Goal: Check status

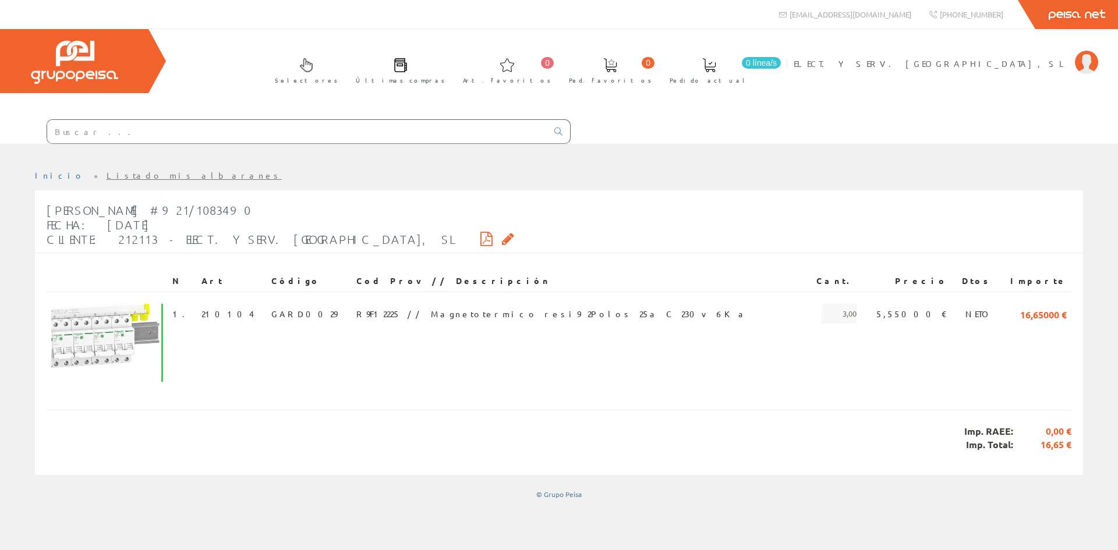
click at [124, 173] on link "Listado mis albaranes" at bounding box center [194, 175] width 175 height 10
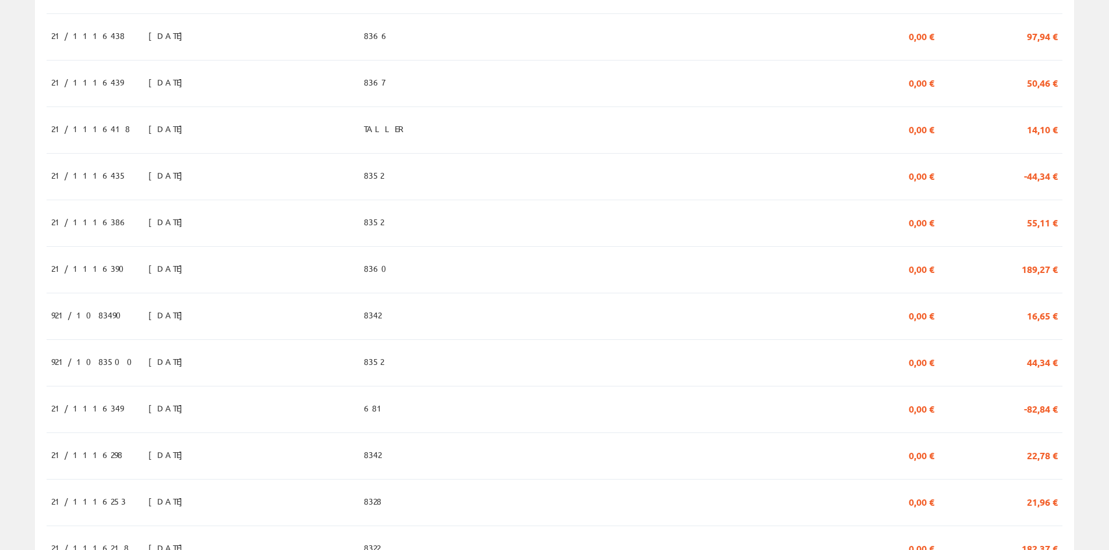
scroll to position [349, 0]
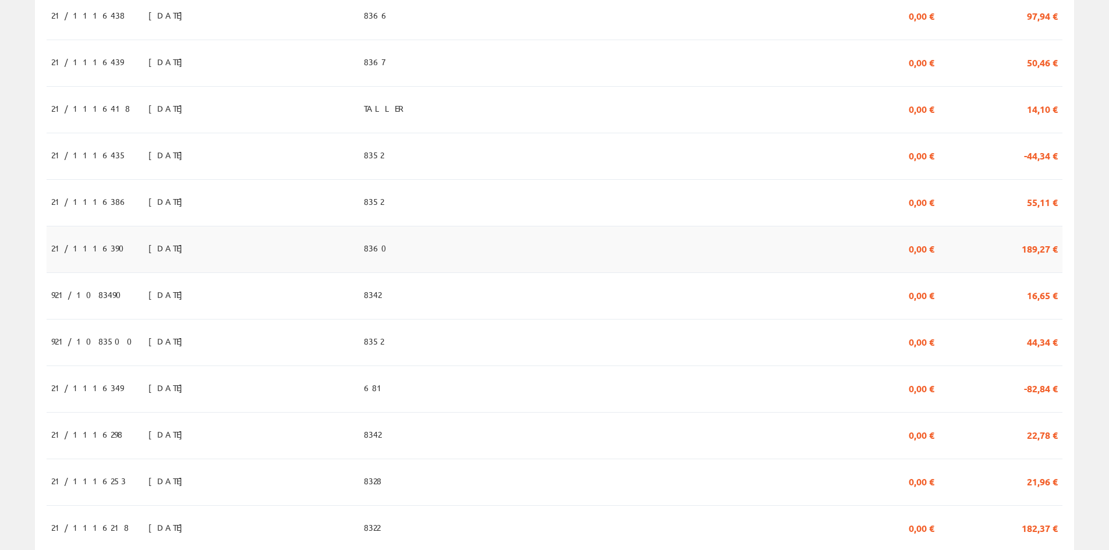
click at [192, 246] on td "[DATE]" at bounding box center [251, 250] width 215 height 47
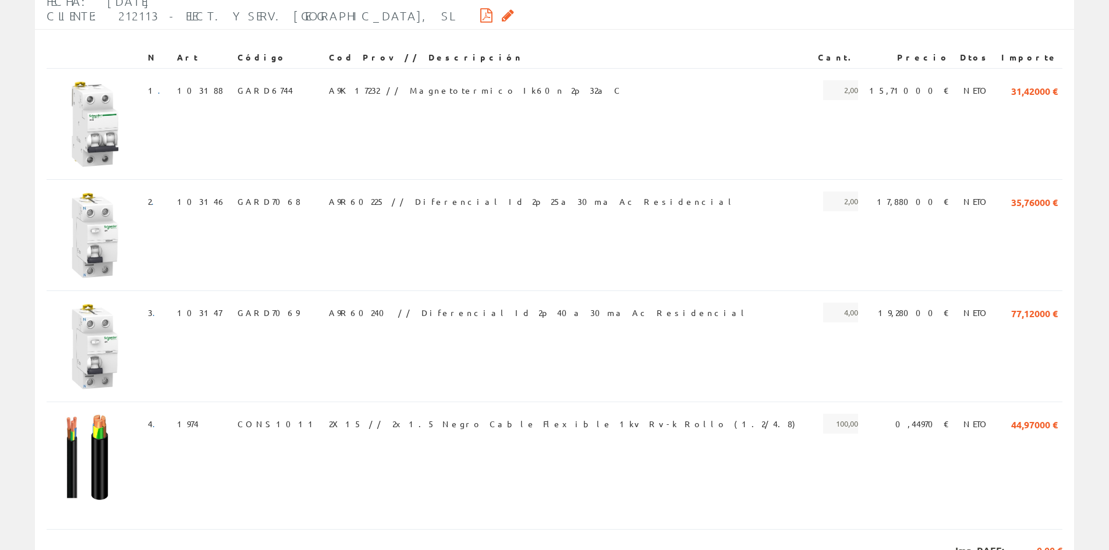
scroll to position [233, 0]
